Goal: Check status: Check status

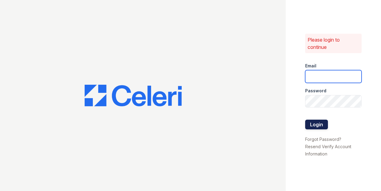
type input "michele.andrews@trinity-pm.com"
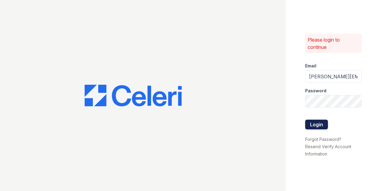
click at [315, 122] on button "Login" at bounding box center [316, 125] width 23 height 10
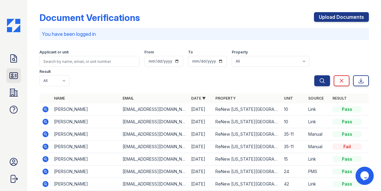
click at [18, 77] on icon at bounding box center [14, 76] width 10 height 10
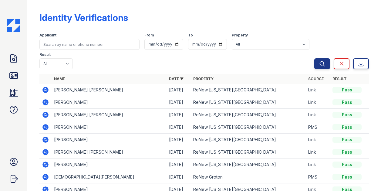
click at [46, 126] on icon at bounding box center [45, 127] width 2 height 2
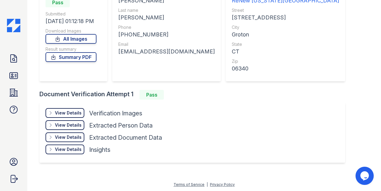
scroll to position [72, 0]
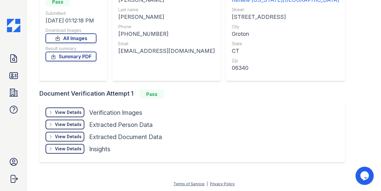
click at [66, 124] on div "View Details" at bounding box center [68, 124] width 27 height 6
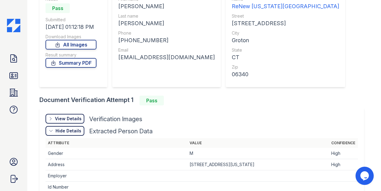
scroll to position [42, 0]
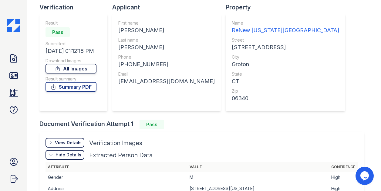
click at [67, 69] on link "All Images" at bounding box center [71, 69] width 51 height 10
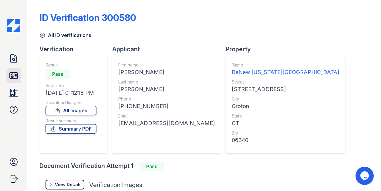
click at [14, 76] on icon at bounding box center [14, 76] width 10 height 10
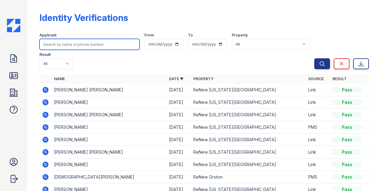
click at [71, 45] on input "search" at bounding box center [89, 44] width 100 height 11
type input "[PERSON_NAME]"
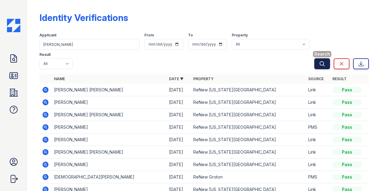
click at [319, 61] on icon "submit" at bounding box center [322, 64] width 6 height 6
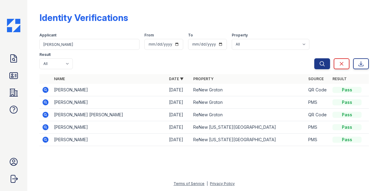
click at [44, 136] on icon at bounding box center [45, 139] width 7 height 7
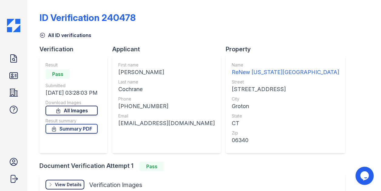
click at [69, 111] on link "All Images" at bounding box center [72, 111] width 52 height 10
